Goal: Check status: Check status

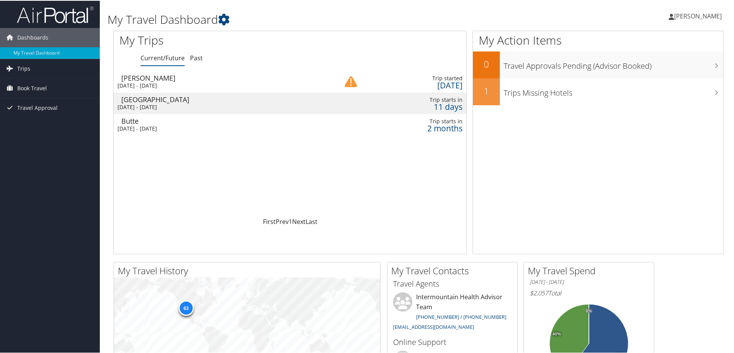
click at [186, 82] on div "[DATE] - [DATE]" at bounding box center [218, 84] width 203 height 7
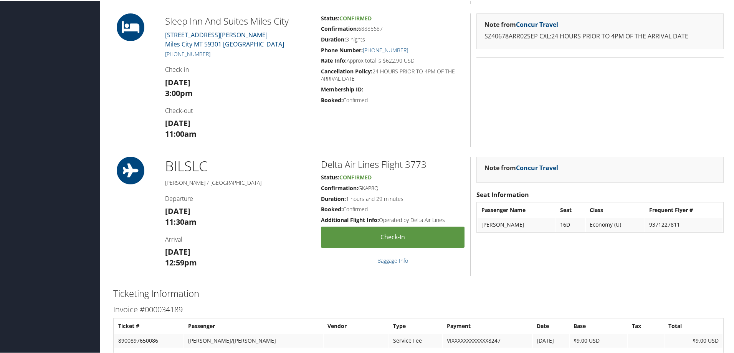
scroll to position [566, 0]
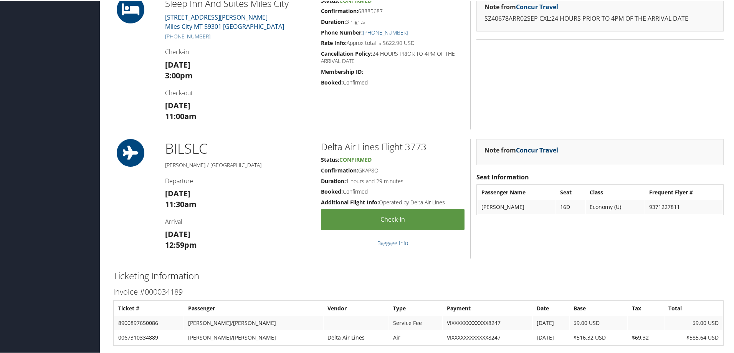
click at [551, 149] on link "Concur Travel" at bounding box center [537, 149] width 42 height 8
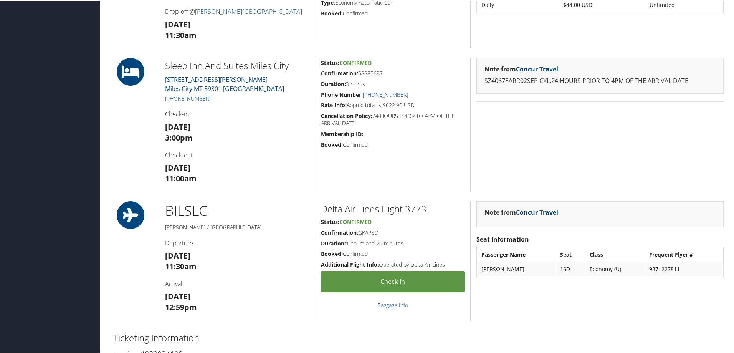
scroll to position [508, 0]
